Goal: Information Seeking & Learning: Learn about a topic

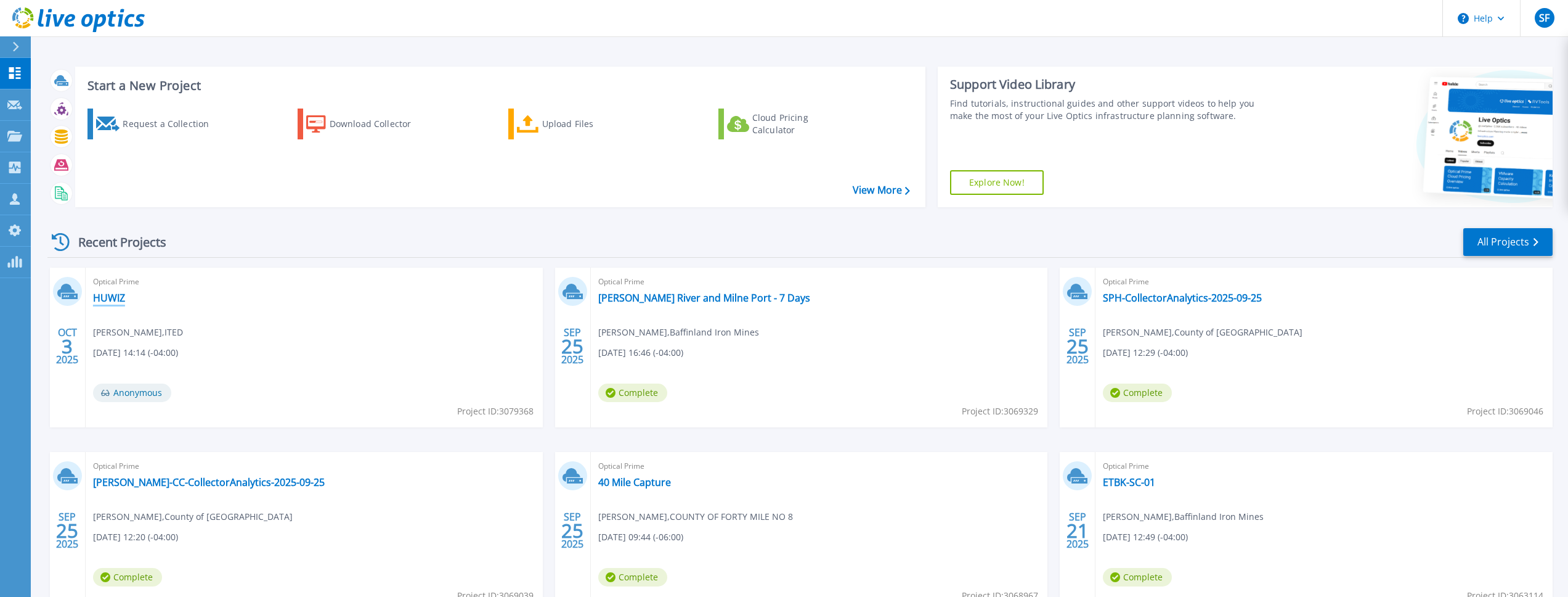
click at [112, 297] on link "HUWIZ" at bounding box center [109, 297] width 32 height 12
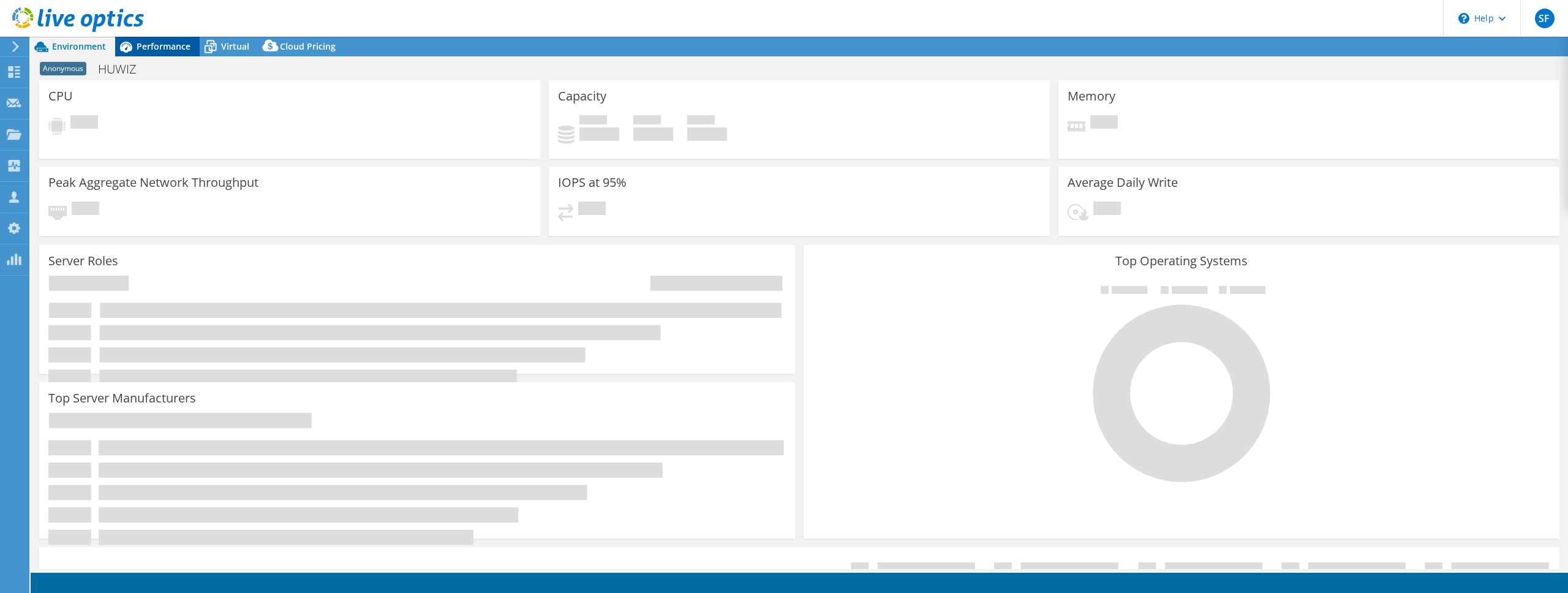
select select "[GEOGRAPHIC_DATA]"
select select "CAD"
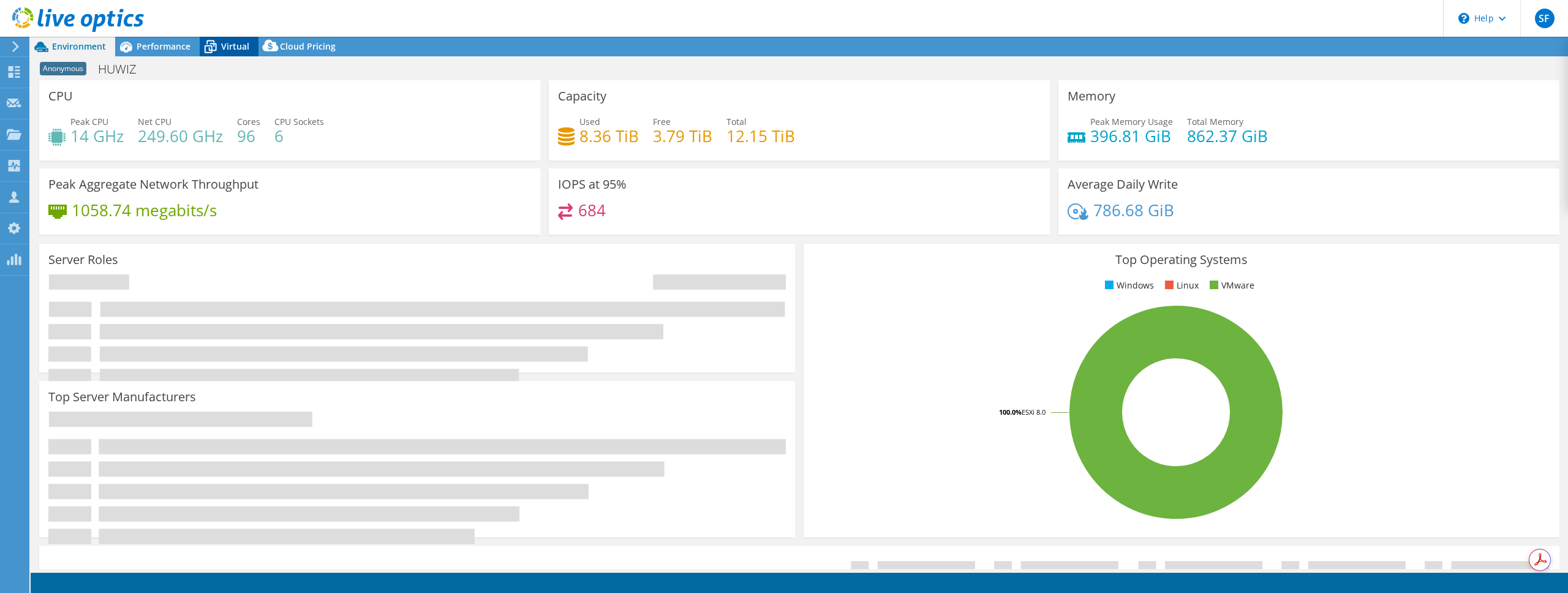
click at [221, 47] on span "Virtual" at bounding box center [235, 46] width 28 height 12
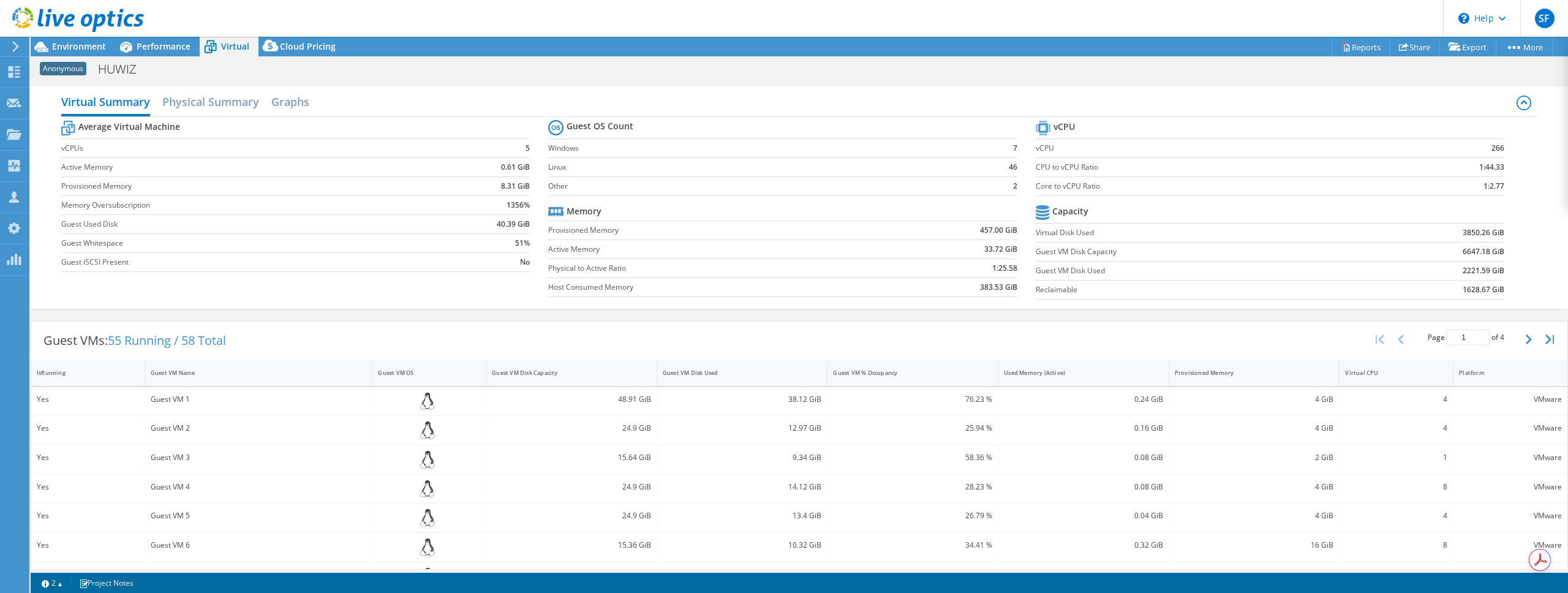
click at [1380, 379] on div "Virtual CPU" at bounding box center [1388, 373] width 98 height 19
drag, startPoint x: 1452, startPoint y: 234, endPoint x: 1502, endPoint y: 235, distance: 50.0
click at [1502, 235] on section "vCPU vCPU 266 CPU to vCPU Ratio 1:44.33 Core to vCPU Ratio 1:2.77 Capacity Virt…" at bounding box center [1279, 212] width 487 height 188
click at [1501, 235] on section "vCPU vCPU 266 CPU to vCPU Ratio 1:44.33 Core to vCPU Ratio 1:2.77 Capacity Virt…" at bounding box center [1279, 212] width 487 height 188
